Goal: Transaction & Acquisition: Purchase product/service

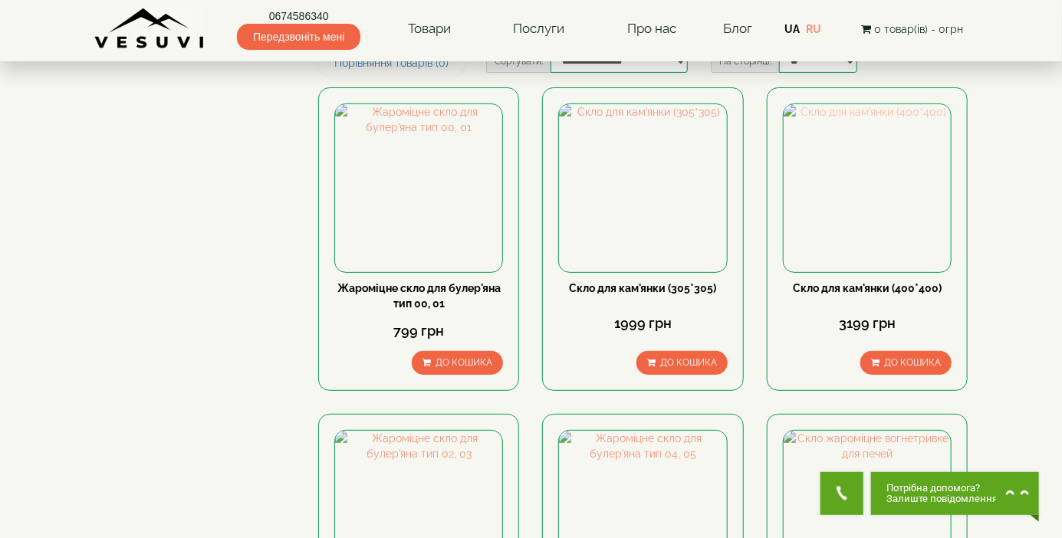
click at [811, 262] on img at bounding box center [867, 187] width 167 height 167
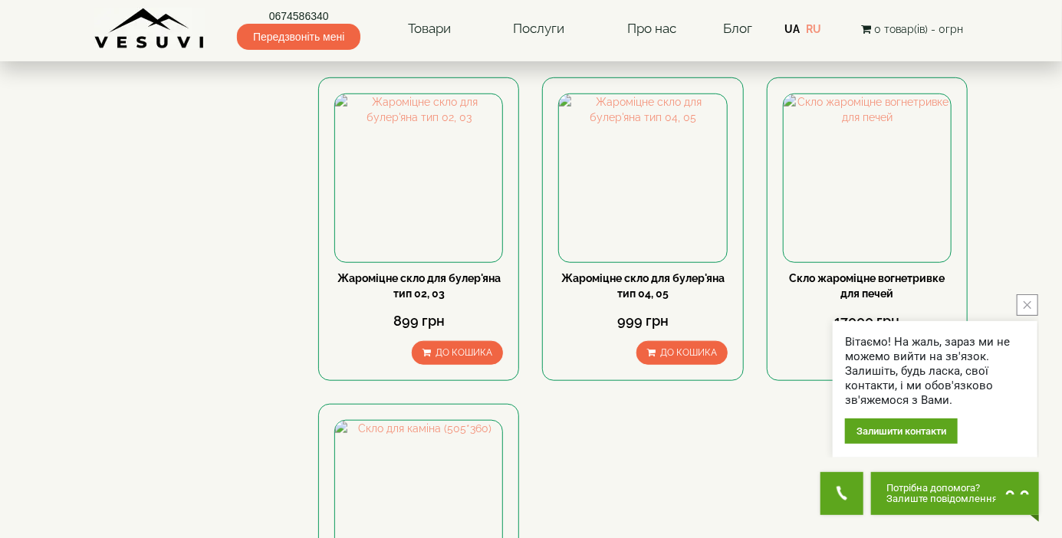
scroll to position [444, 0]
